Goal: Task Accomplishment & Management: Use online tool/utility

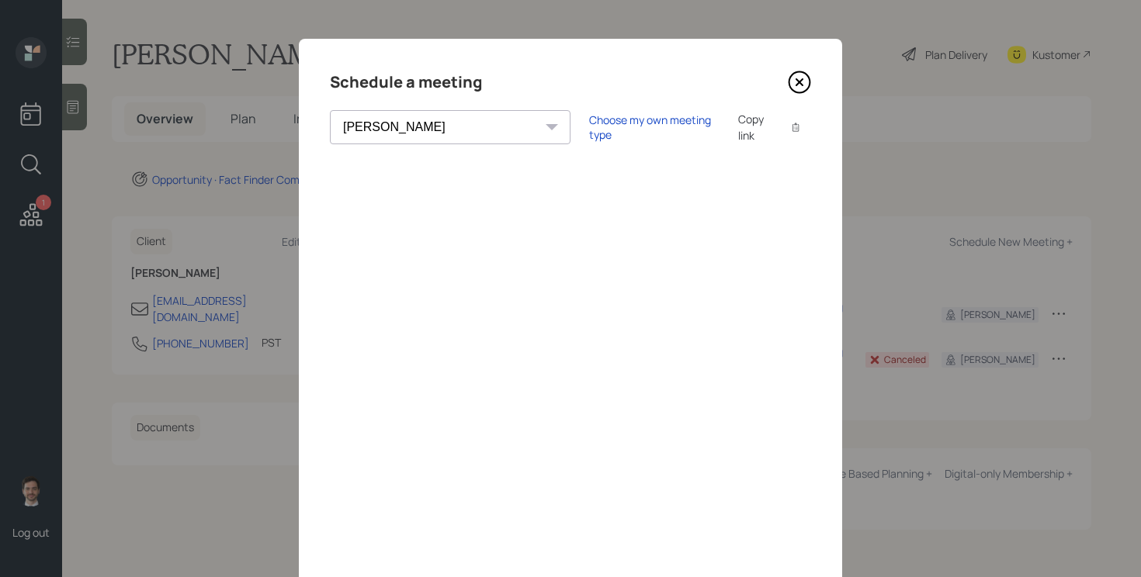
select select "ef6b64e1-8f62-4a74-b865-a7df4b35b836"
click at [589, 120] on div "Choose my own meeting type" at bounding box center [654, 127] width 130 height 29
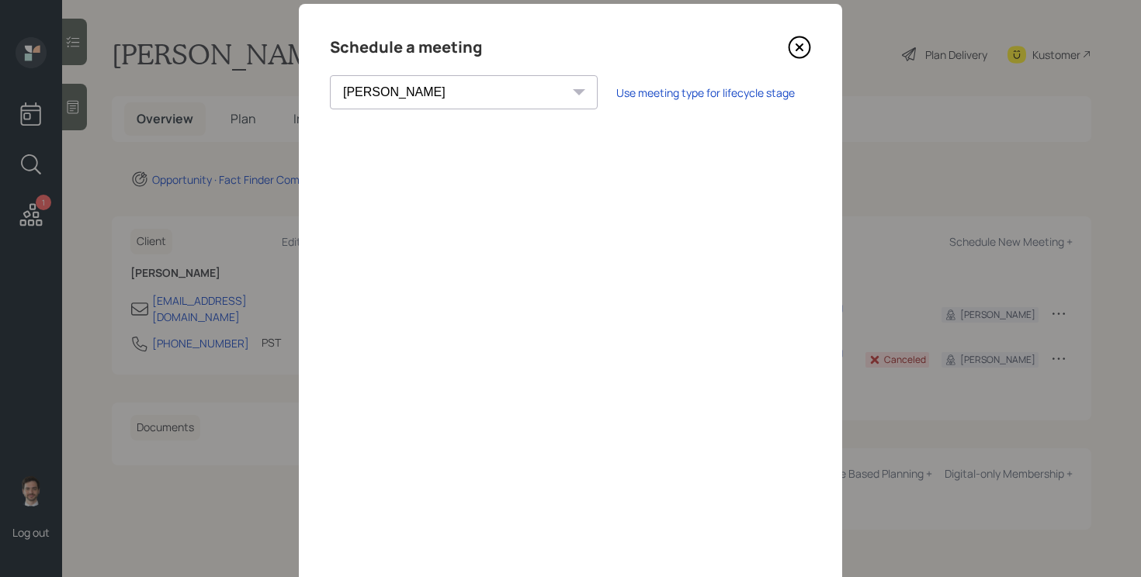
click at [802, 50] on icon at bounding box center [799, 47] width 6 height 6
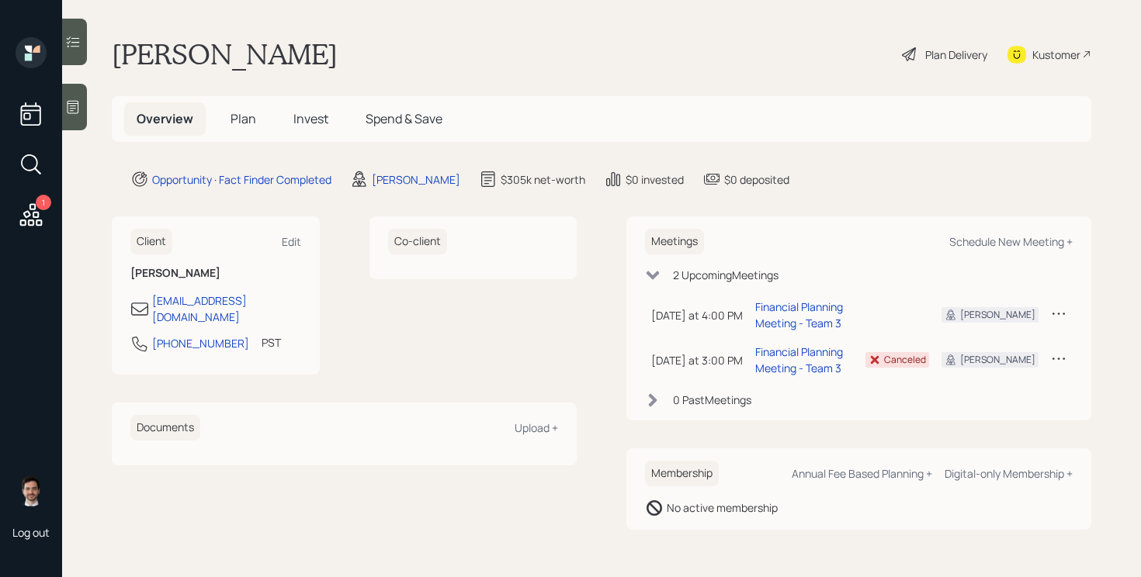
click at [250, 118] on span "Plan" at bounding box center [244, 118] width 26 height 17
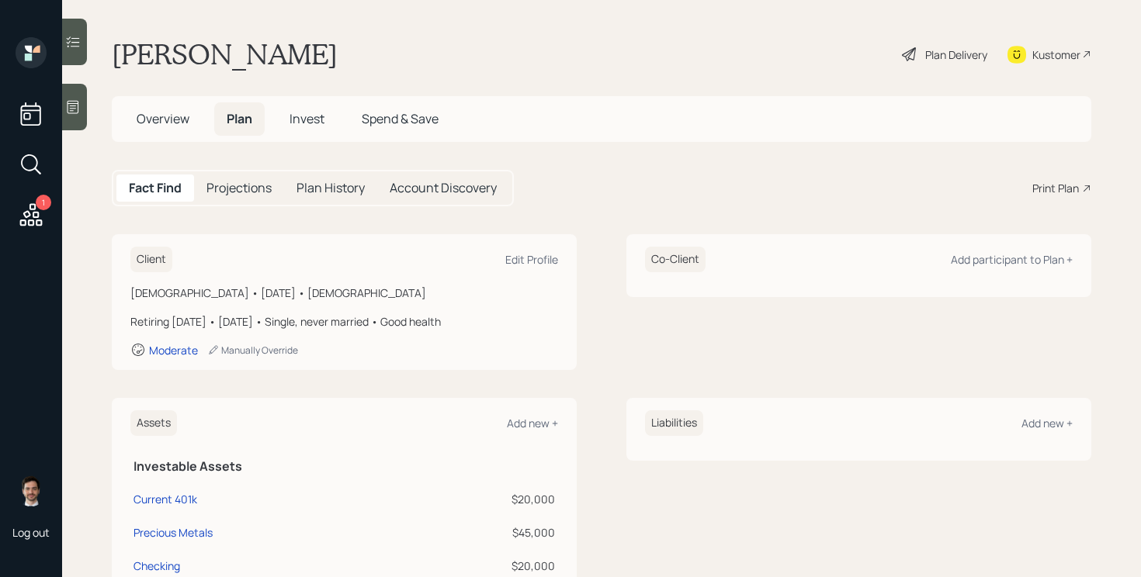
click at [1062, 182] on div "Print Plan" at bounding box center [1055, 188] width 47 height 16
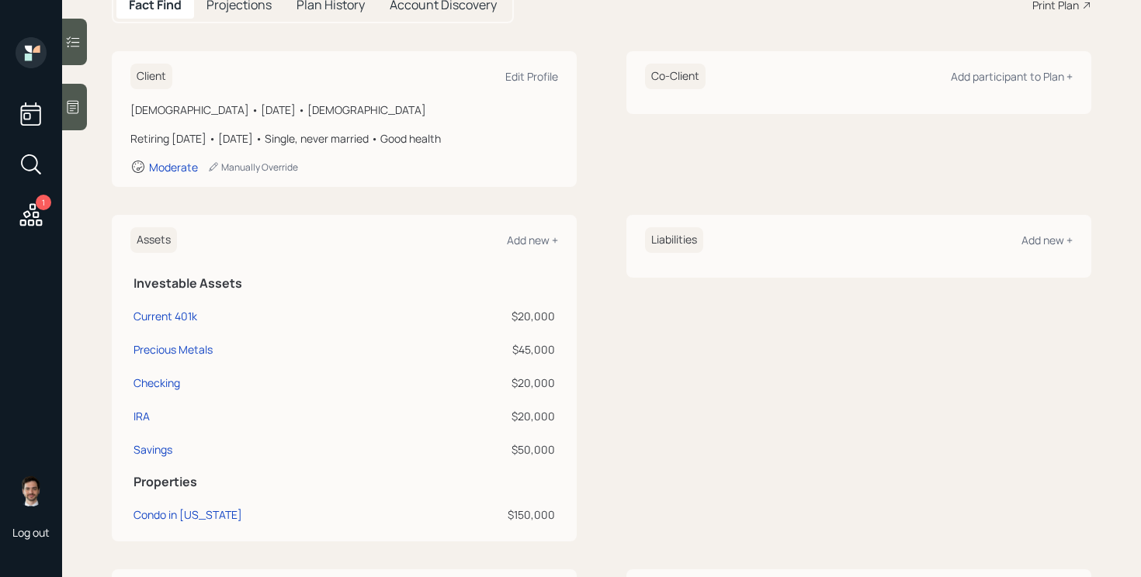
scroll to position [278, 0]
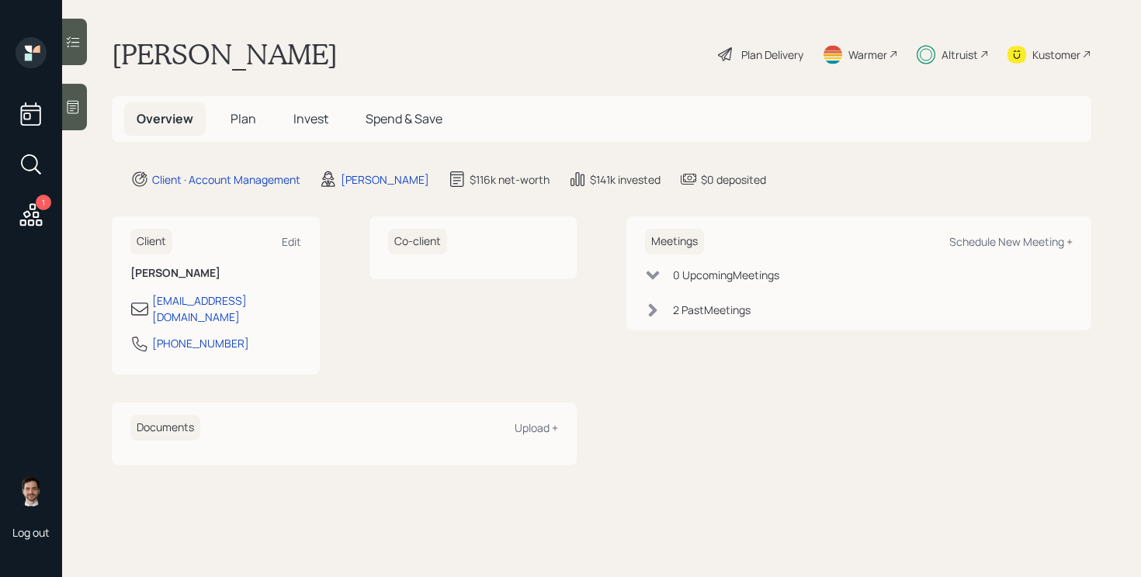
click at [764, 50] on div "Plan Delivery" at bounding box center [772, 55] width 62 height 16
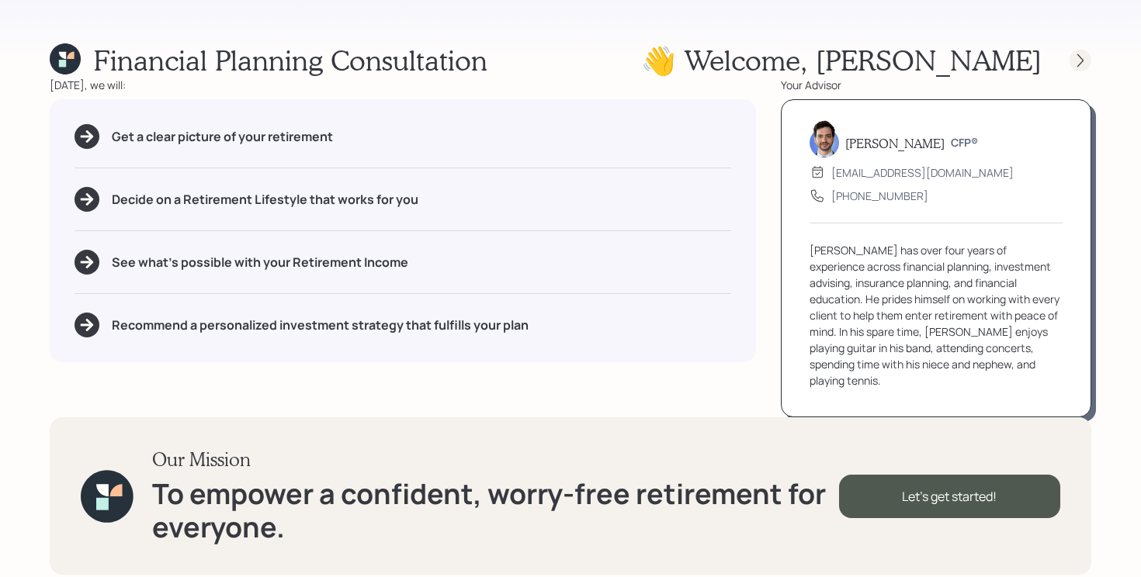
click at [1080, 57] on icon at bounding box center [1080, 60] width 6 height 13
